Goal: Task Accomplishment & Management: Use online tool/utility

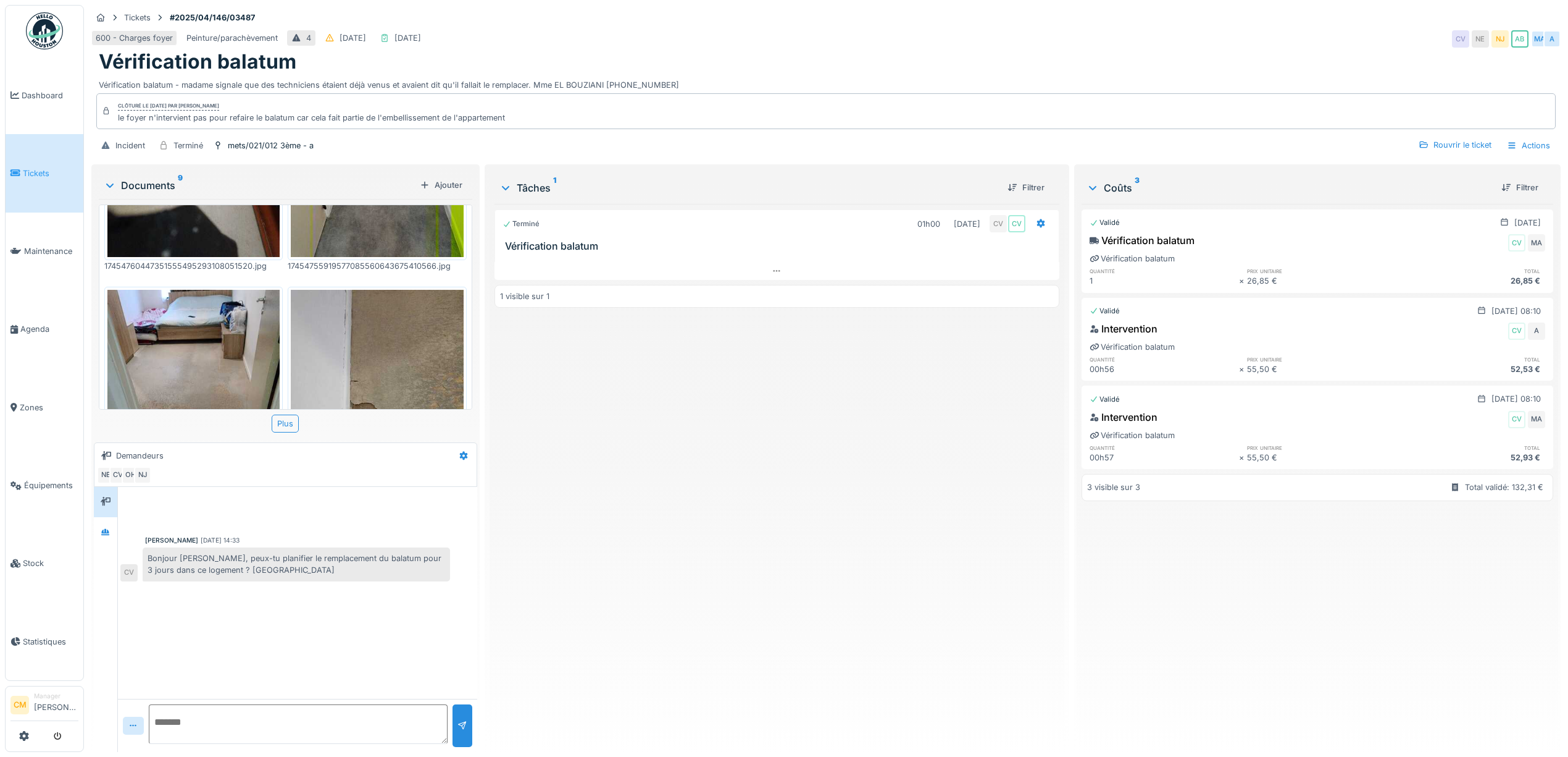
scroll to position [404, 0]
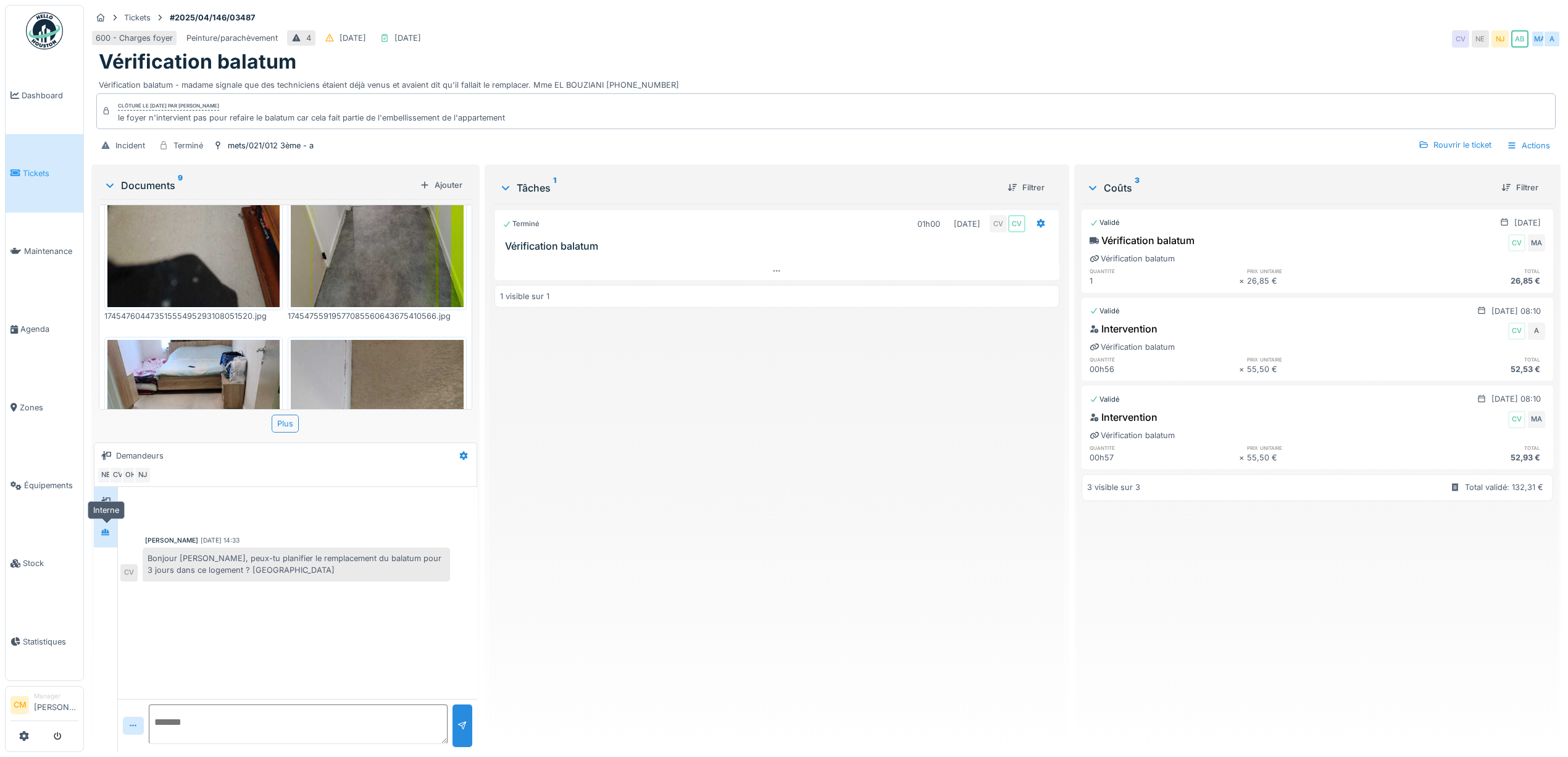
click at [107, 529] on icon at bounding box center [105, 531] width 9 height 7
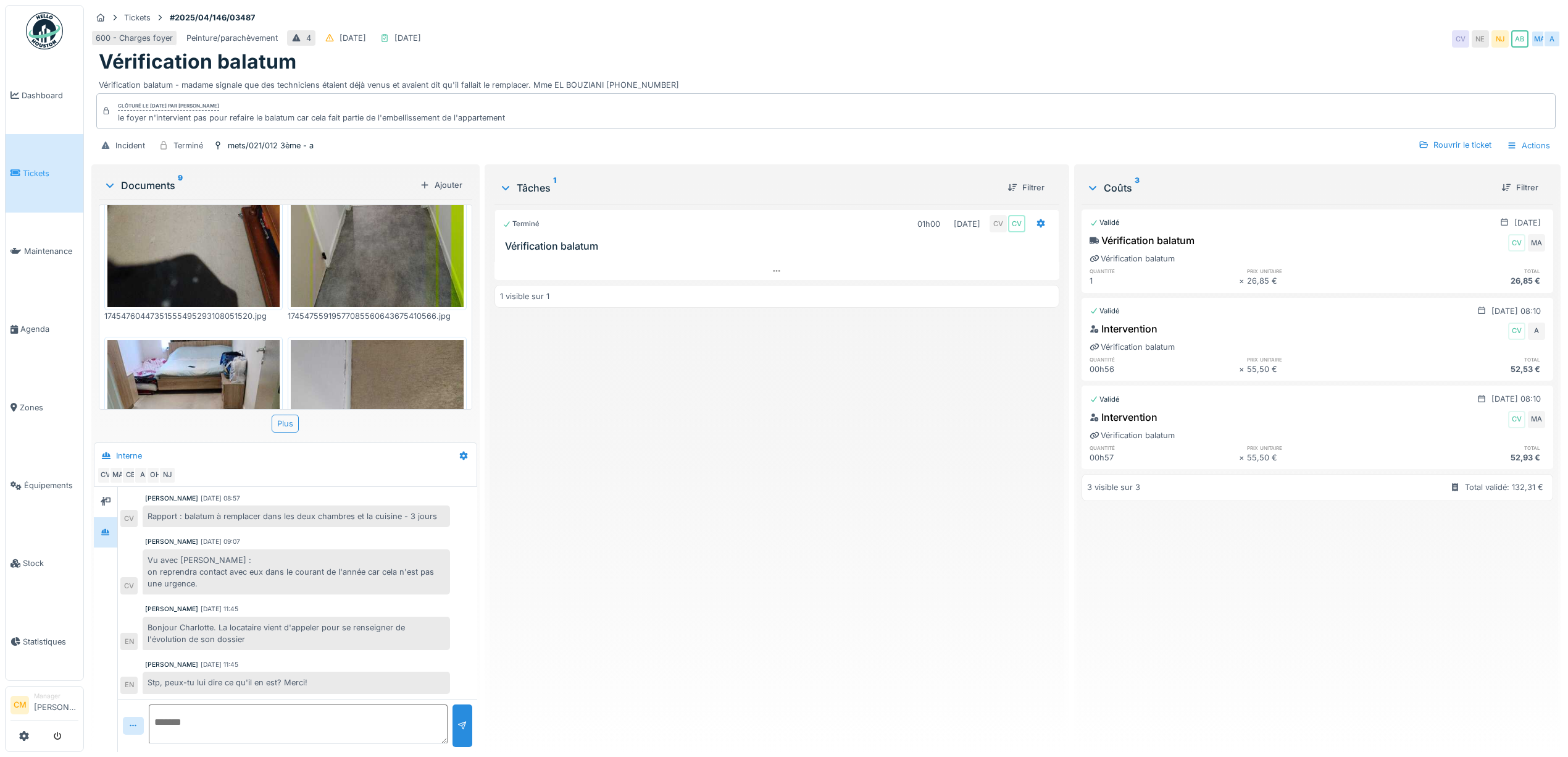
scroll to position [12, 0]
click at [103, 497] on icon at bounding box center [105, 502] width 10 height 8
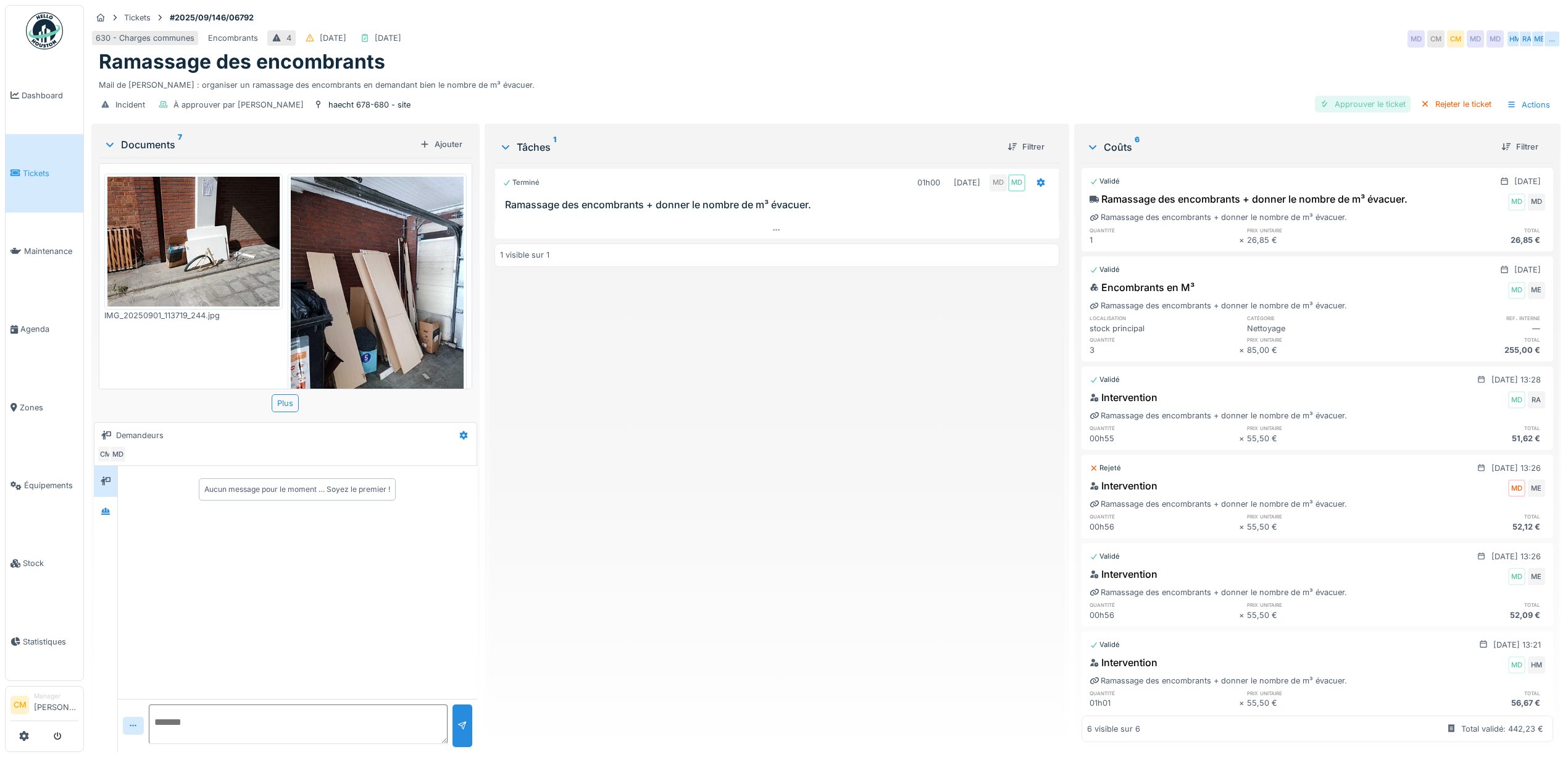
click at [1349, 99] on div "Approuver le ticket" at bounding box center [1363, 104] width 96 height 17
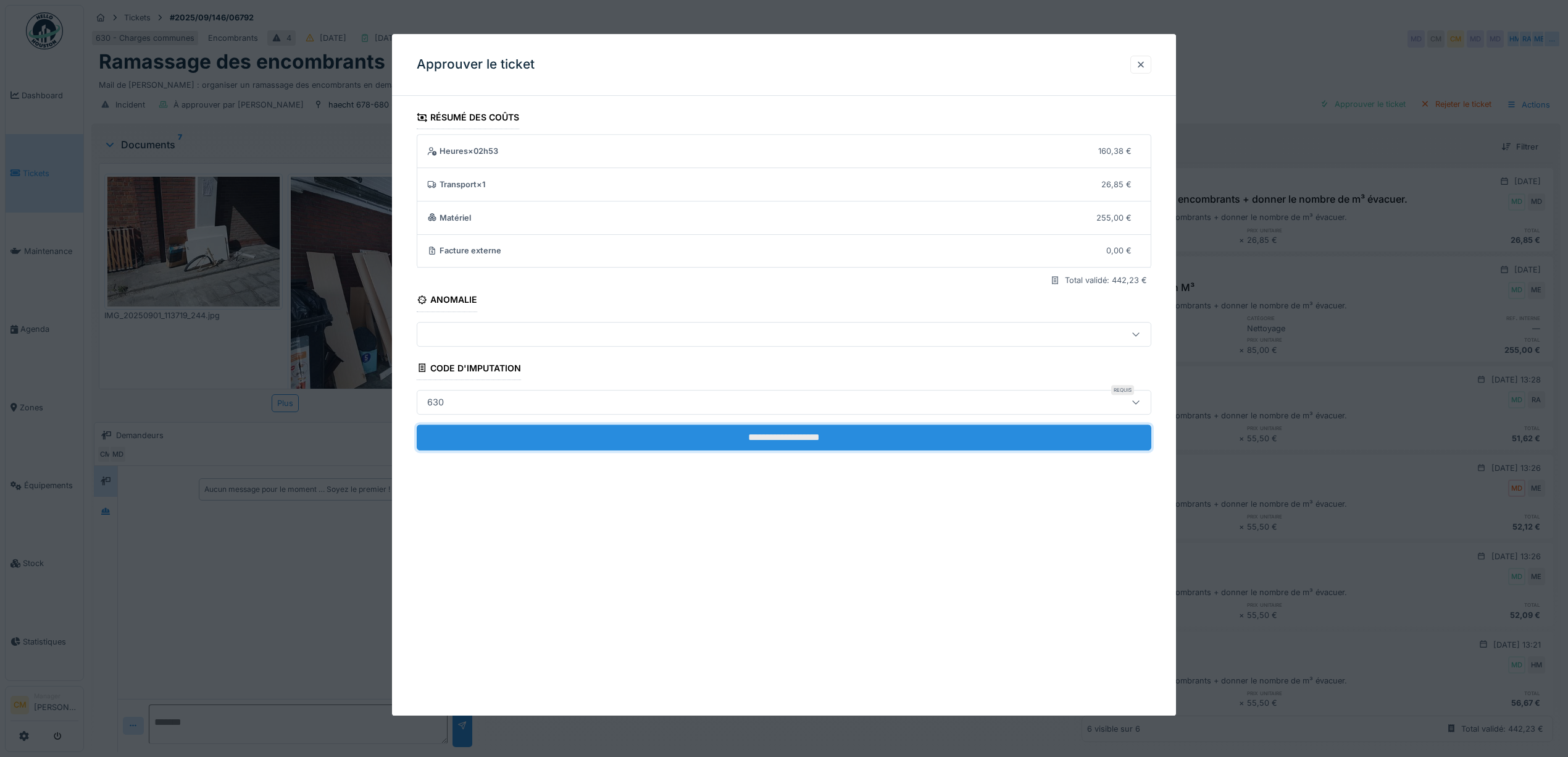
click at [784, 440] on input "**********" at bounding box center [784, 437] width 735 height 26
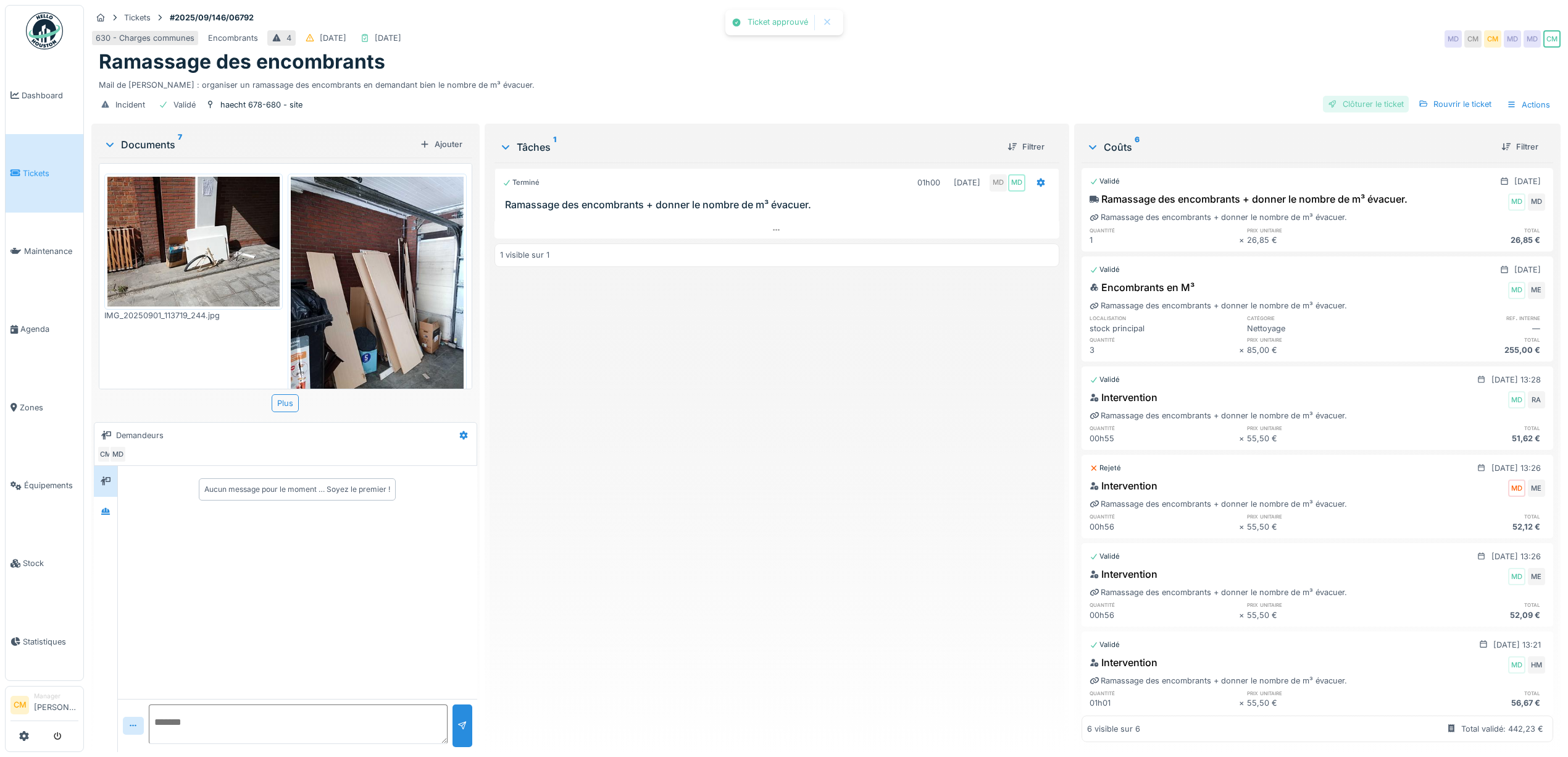
click at [1357, 104] on div "Clôturer le ticket" at bounding box center [1366, 104] width 86 height 17
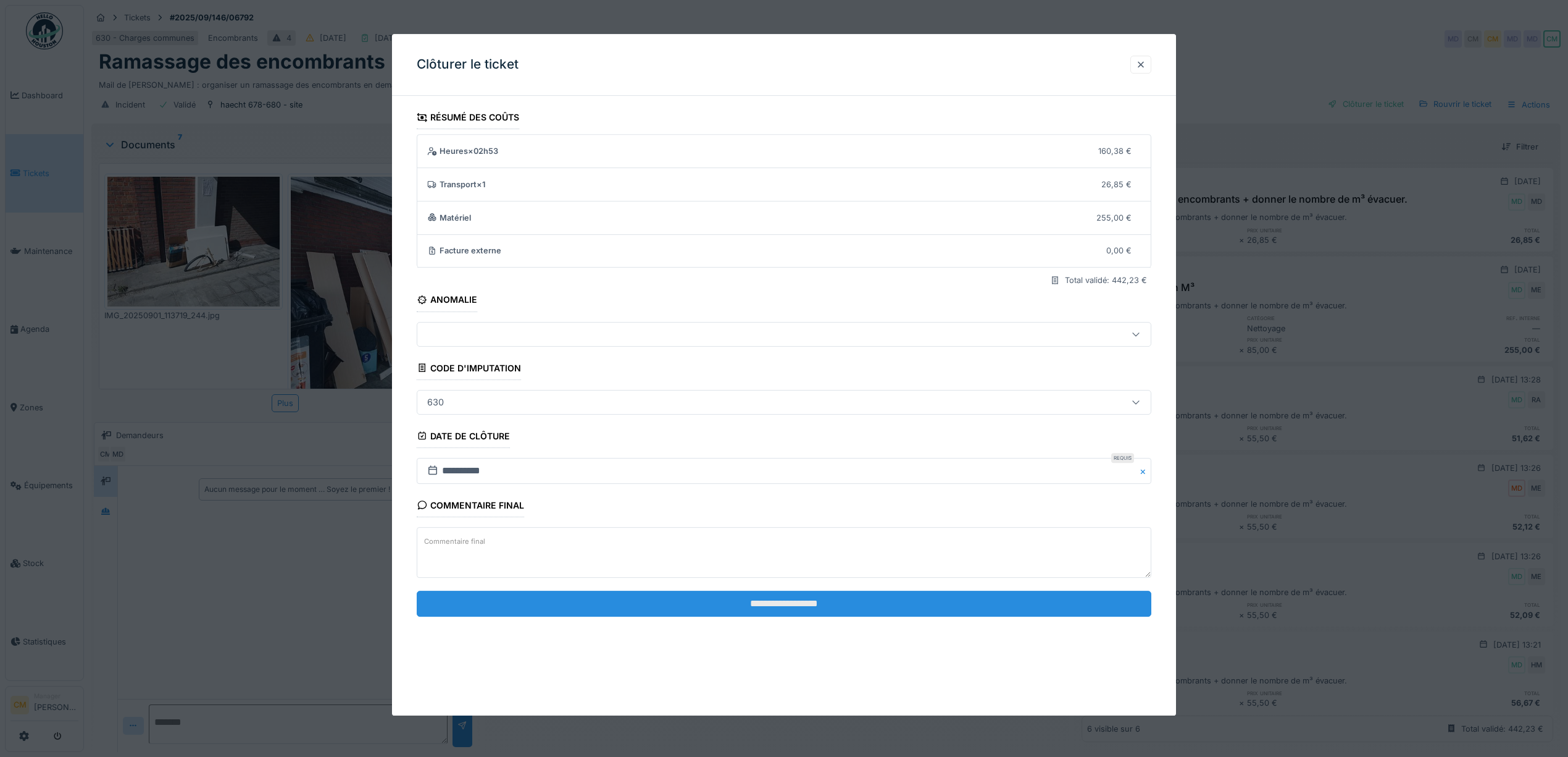
click at [801, 599] on input "**********" at bounding box center [784, 604] width 735 height 26
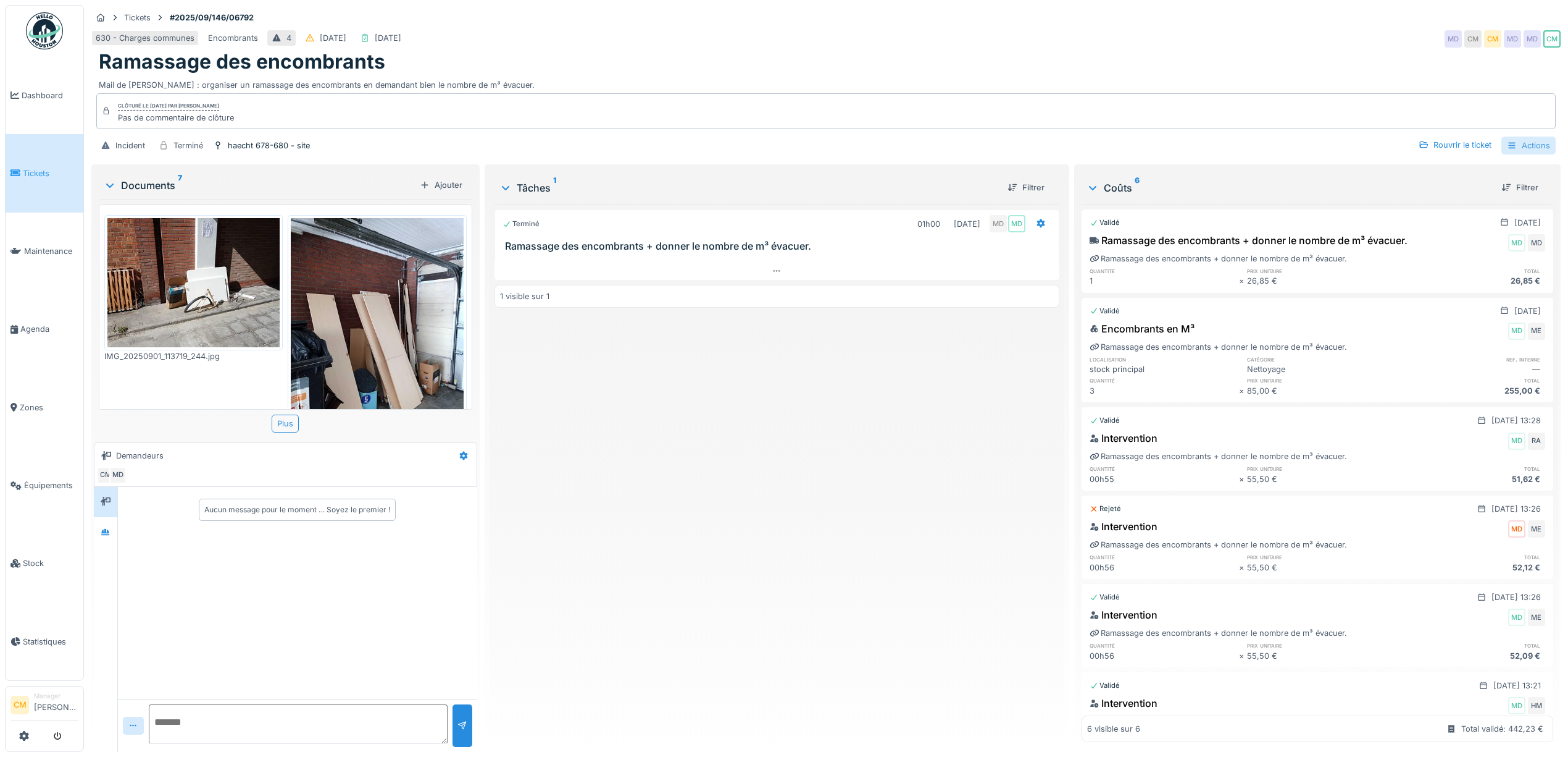
click at [1508, 143] on div "Actions" at bounding box center [1529, 145] width 54 height 18
click at [1420, 179] on div "Rapport d'intervention" at bounding box center [1451, 174] width 152 height 18
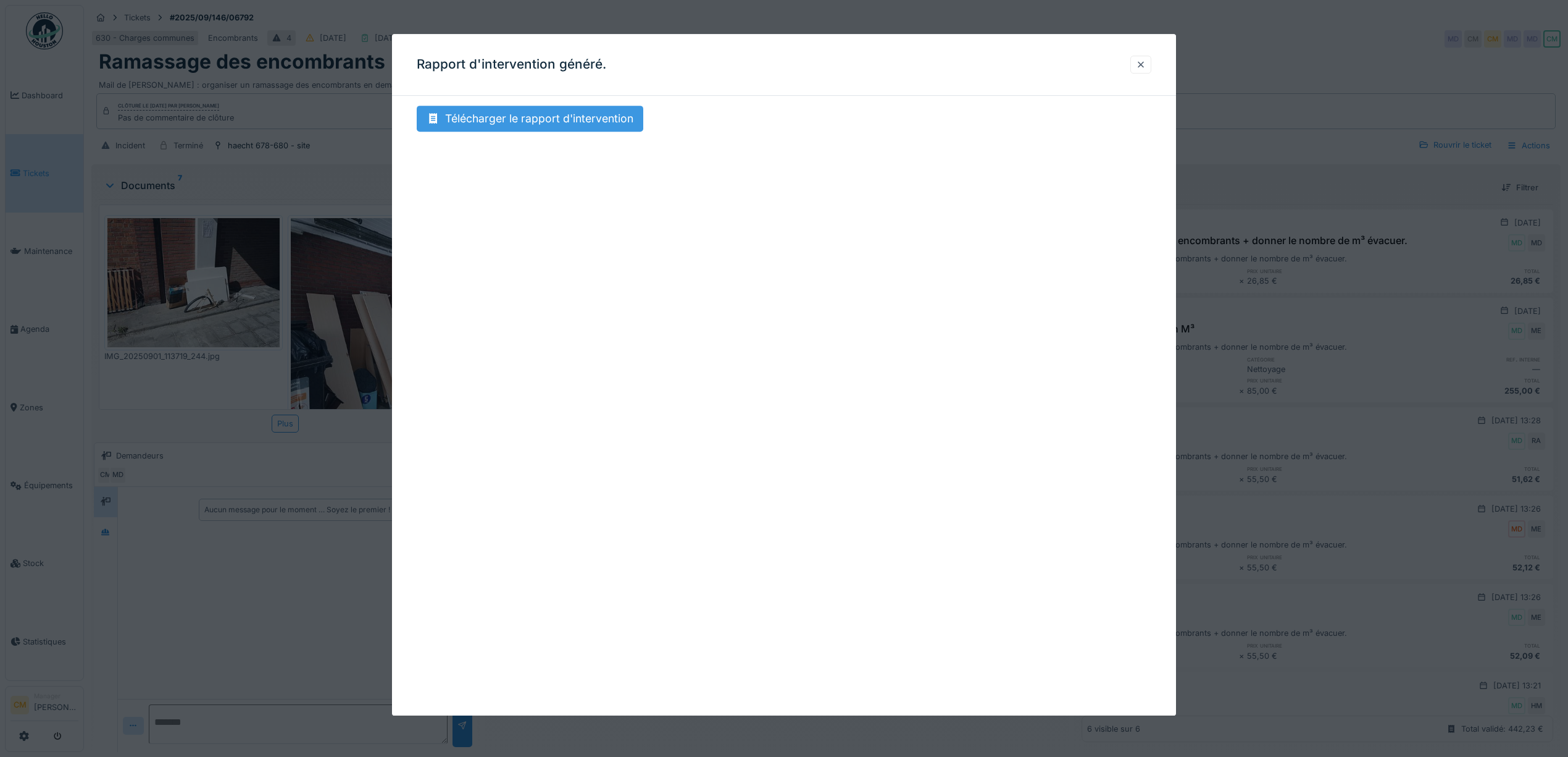
click at [537, 122] on div "Télécharger le rapport d'intervention" at bounding box center [530, 118] width 226 height 26
